Goal: Obtain resource: Download file/media

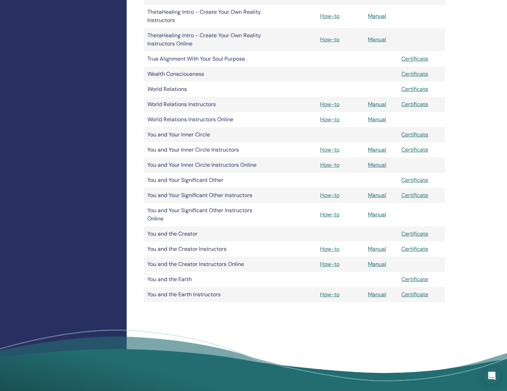
scroll to position [1338, 0]
click at [322, 296] on link "How-to" at bounding box center [329, 294] width 19 height 7
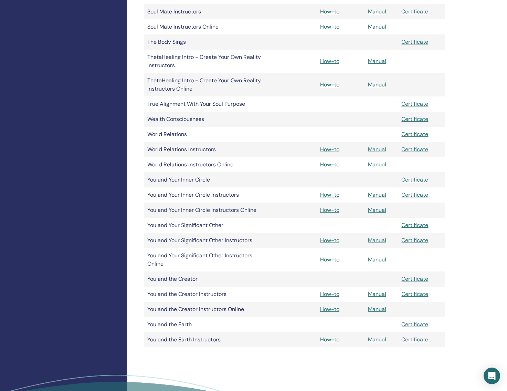
scroll to position [1294, 0]
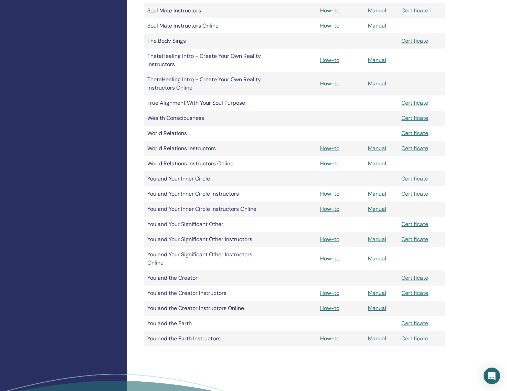
click at [331, 339] on link "How-to" at bounding box center [329, 338] width 19 height 7
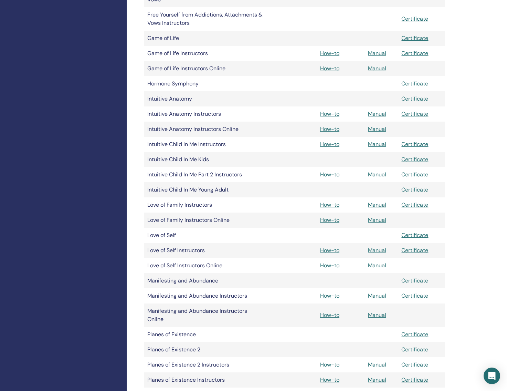
scroll to position [796, 0]
click at [331, 115] on link "How-to" at bounding box center [329, 113] width 19 height 7
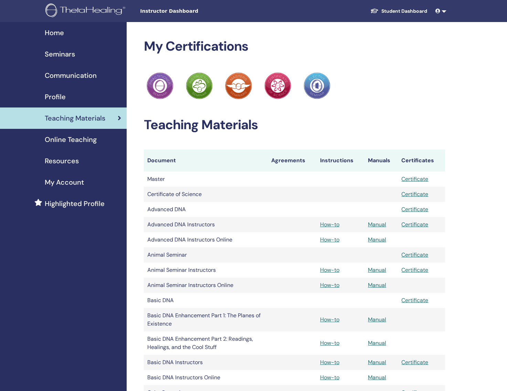
scroll to position [796, 0]
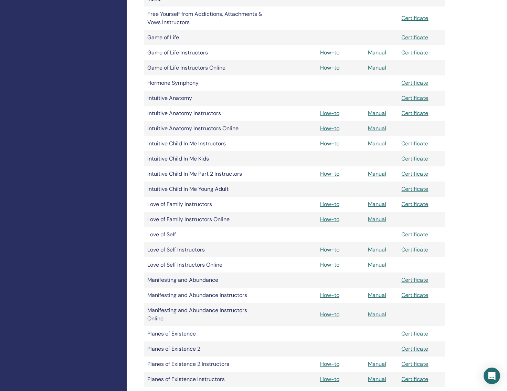
click at [336, 144] on link "How-to" at bounding box center [329, 143] width 19 height 7
